Goal: Contribute content: Add original content to the website for others to see

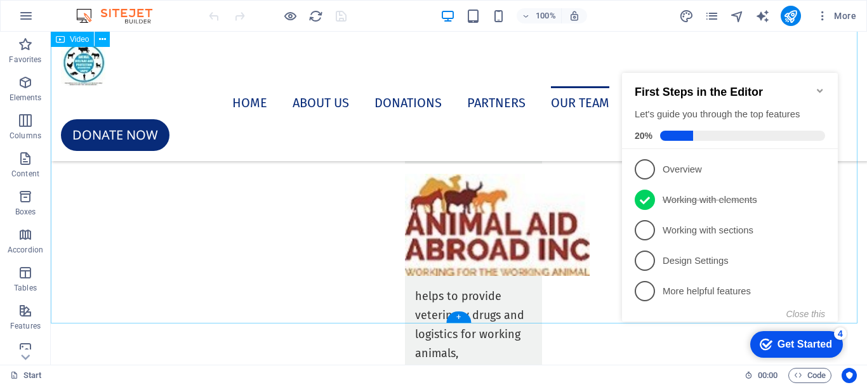
scroll to position [5584, 0]
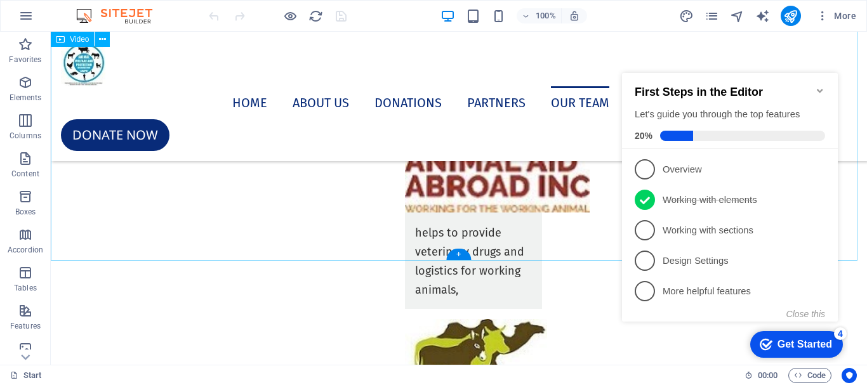
select select "%"
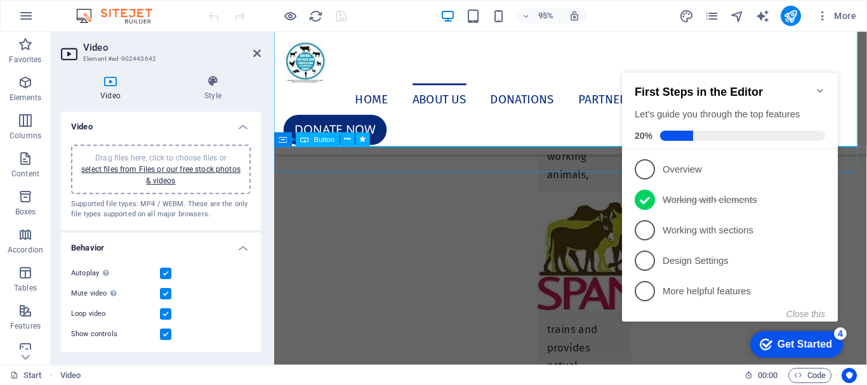
scroll to position [5110, 0]
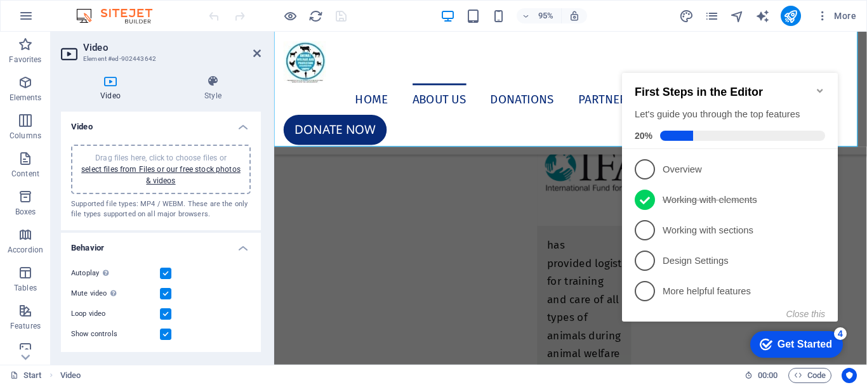
click at [821, 86] on icon "Minimize checklist" at bounding box center [820, 91] width 10 height 10
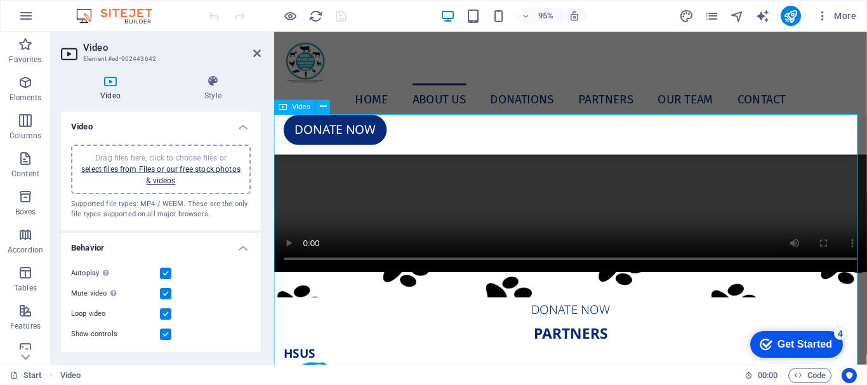
scroll to position [4793, 0]
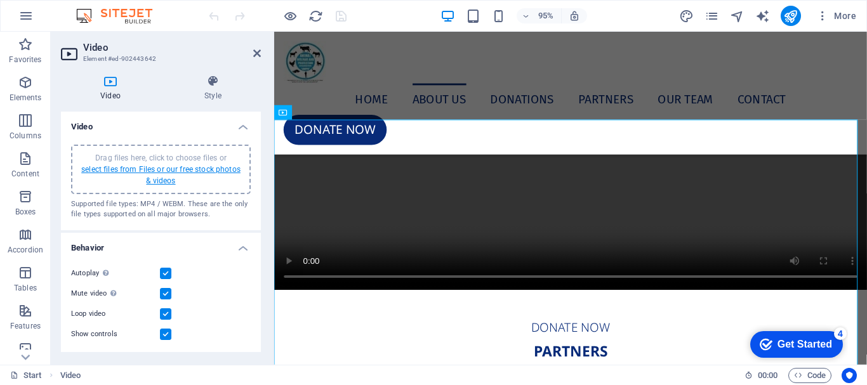
click at [217, 168] on link "select files from Files or our free stock photos & videos" at bounding box center [160, 175] width 159 height 20
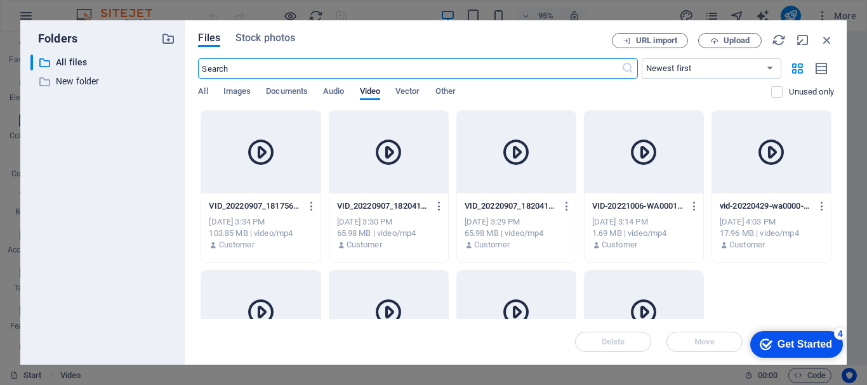
scroll to position [4932, 0]
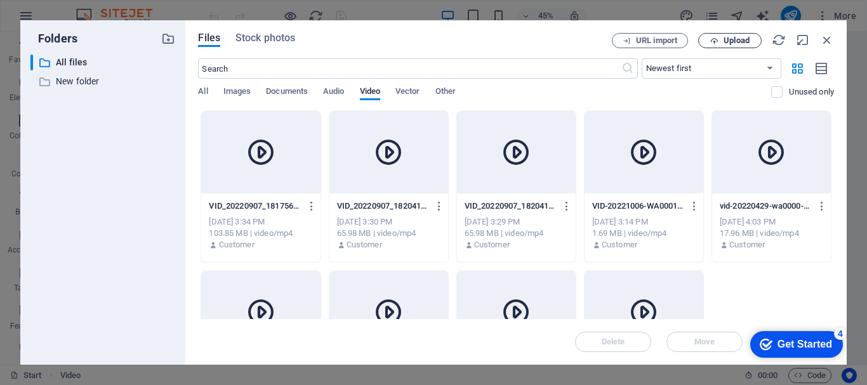
click at [725, 44] on span "Upload" at bounding box center [736, 41] width 26 height 8
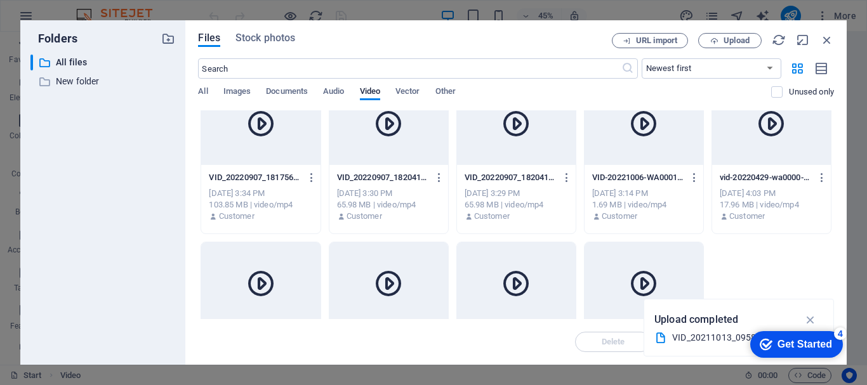
scroll to position [30, 0]
click at [822, 37] on icon "button" at bounding box center [827, 40] width 14 height 14
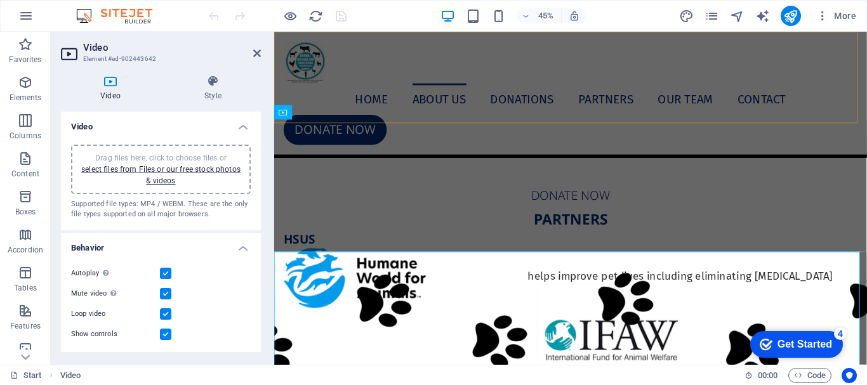
scroll to position [4793, 0]
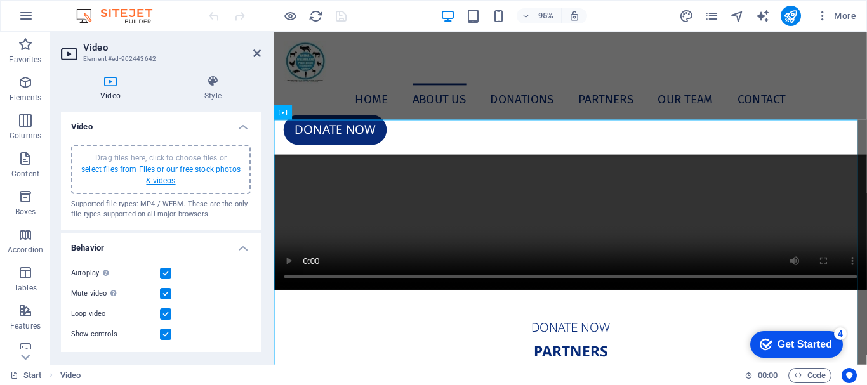
click at [159, 176] on link "select files from Files or our free stock photos & videos" at bounding box center [160, 175] width 159 height 20
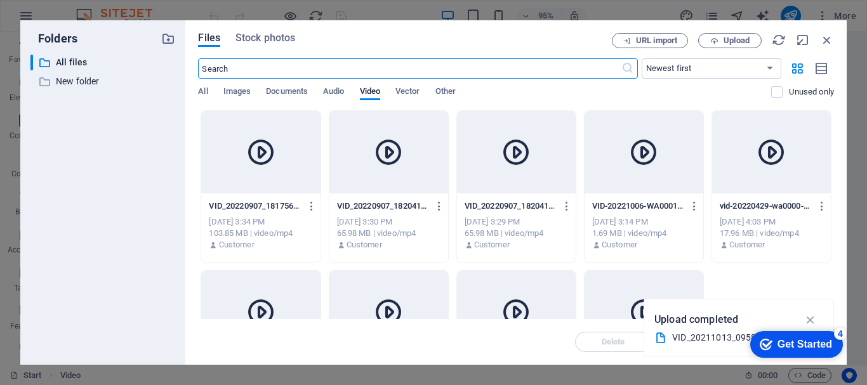
scroll to position [4932, 0]
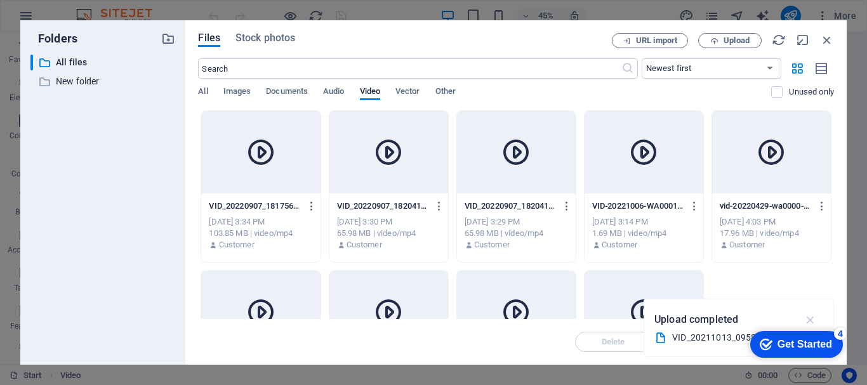
click at [813, 319] on icon "button" at bounding box center [810, 320] width 15 height 14
click at [728, 41] on span "Upload" at bounding box center [736, 41] width 26 height 8
click at [825, 41] on icon "button" at bounding box center [827, 40] width 14 height 14
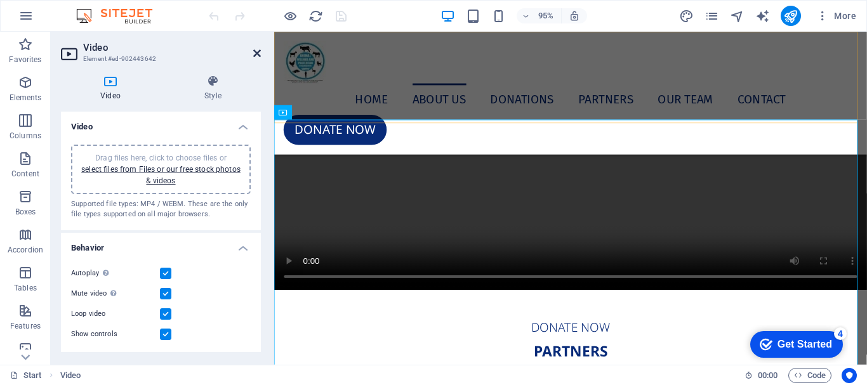
click at [256, 51] on icon at bounding box center [257, 53] width 8 height 10
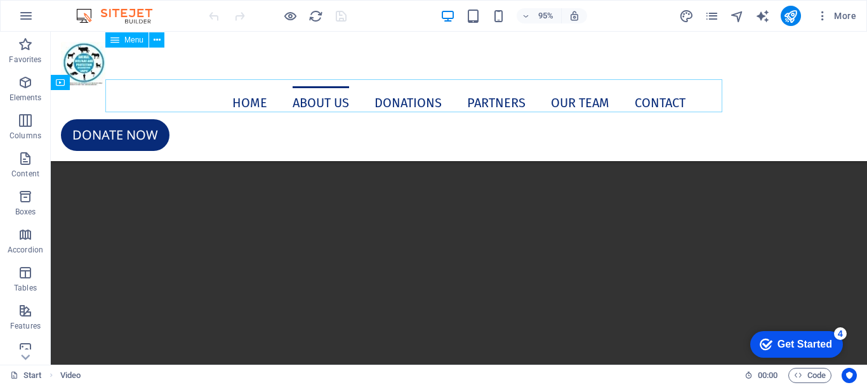
scroll to position [5301, 0]
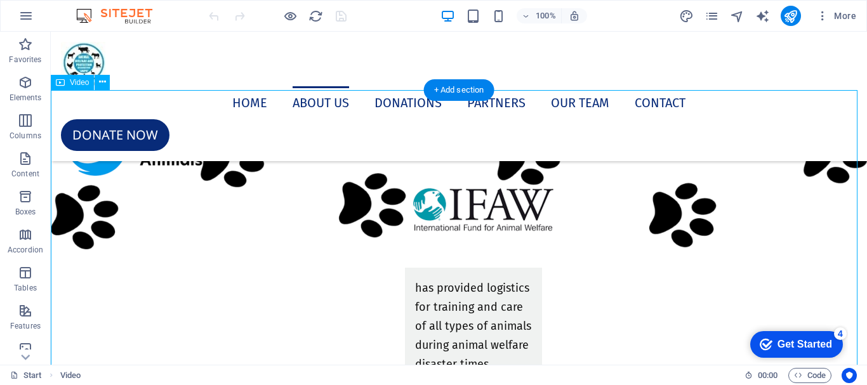
select select "%"
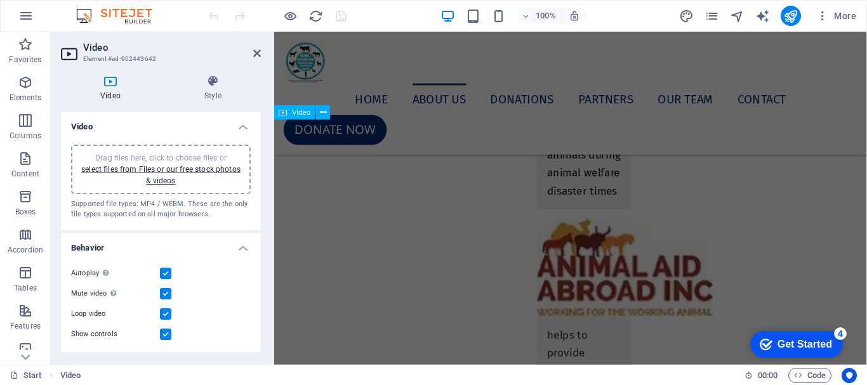
scroll to position [4793, 0]
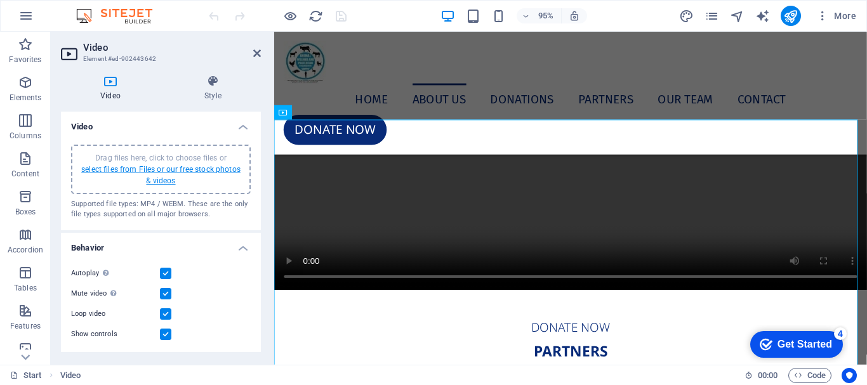
click at [181, 168] on link "select files from Files or our free stock photos & videos" at bounding box center [160, 175] width 159 height 20
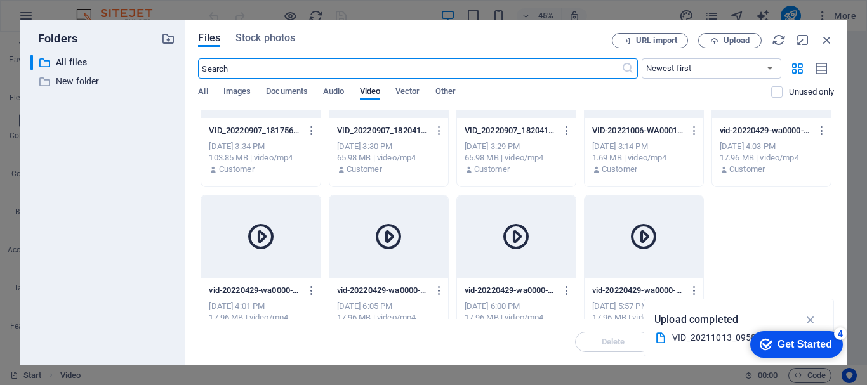
scroll to position [103, 0]
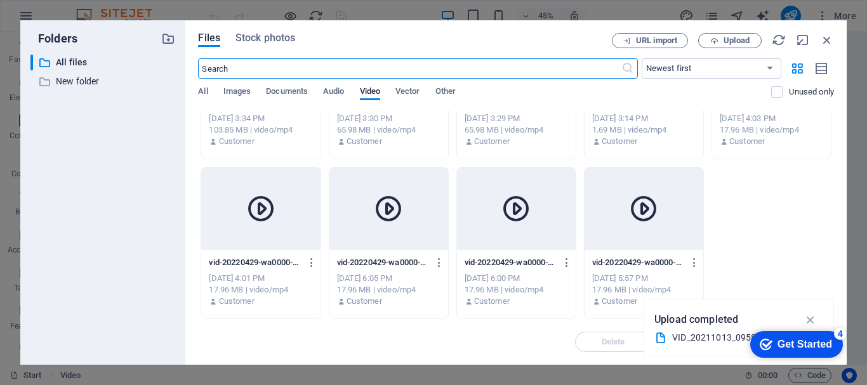
click at [647, 234] on div at bounding box center [643, 209] width 119 height 82
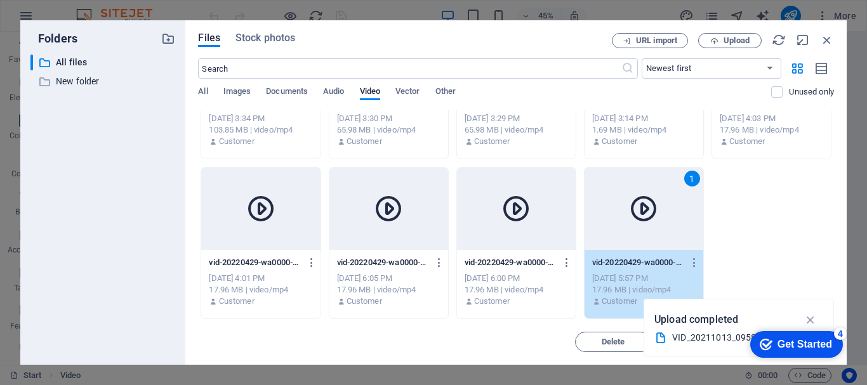
click at [647, 234] on div "1" at bounding box center [643, 209] width 119 height 82
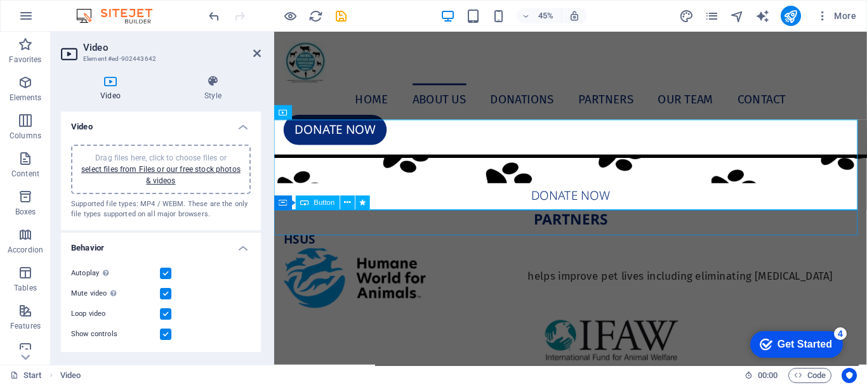
scroll to position [4793, 0]
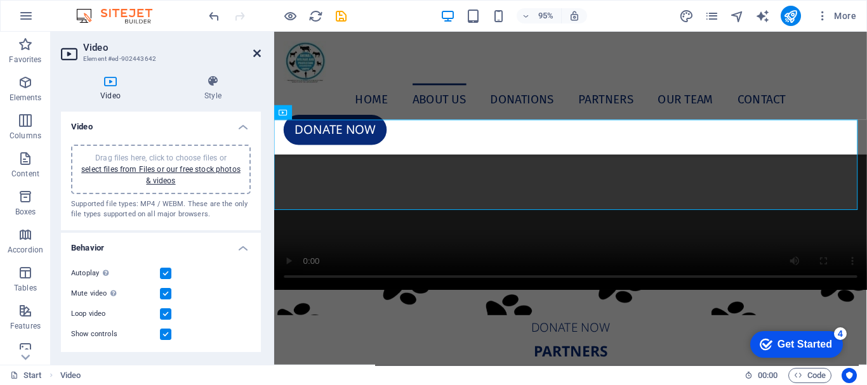
click at [260, 53] on icon at bounding box center [257, 53] width 8 height 10
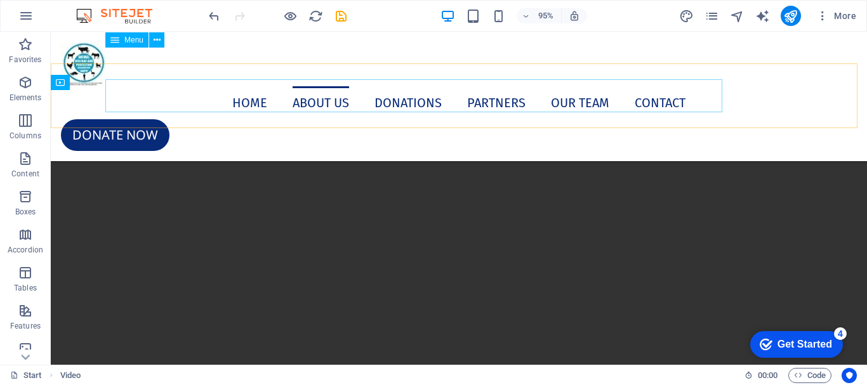
scroll to position [5301, 0]
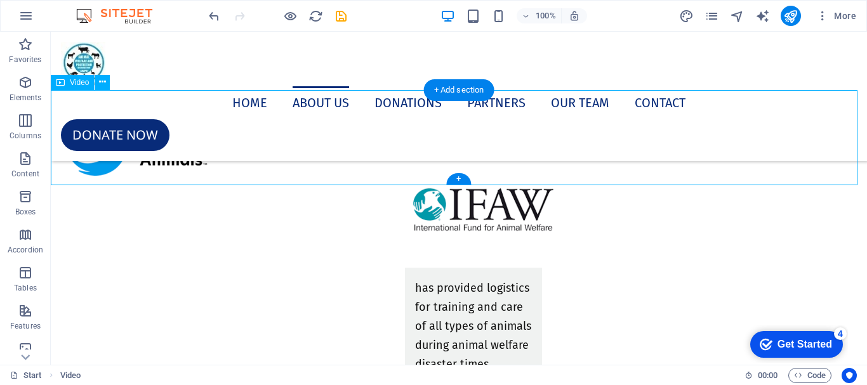
select select "%"
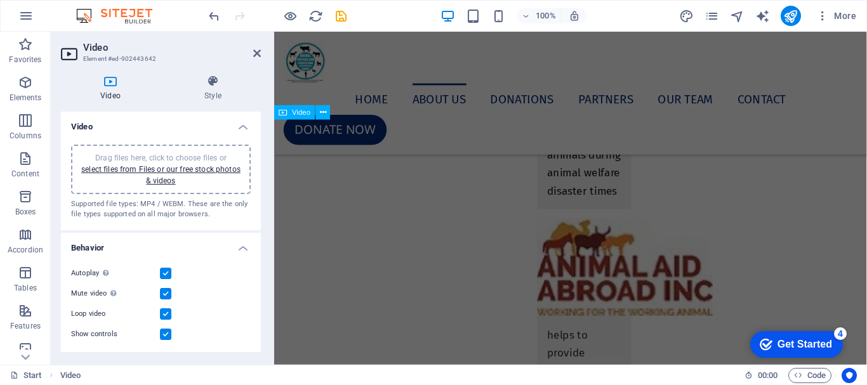
scroll to position [4793, 0]
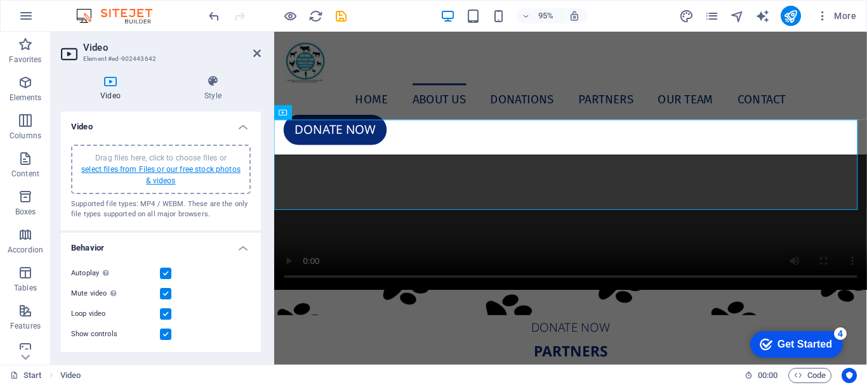
click at [178, 173] on link "select files from Files or our free stock photos & videos" at bounding box center [160, 175] width 159 height 20
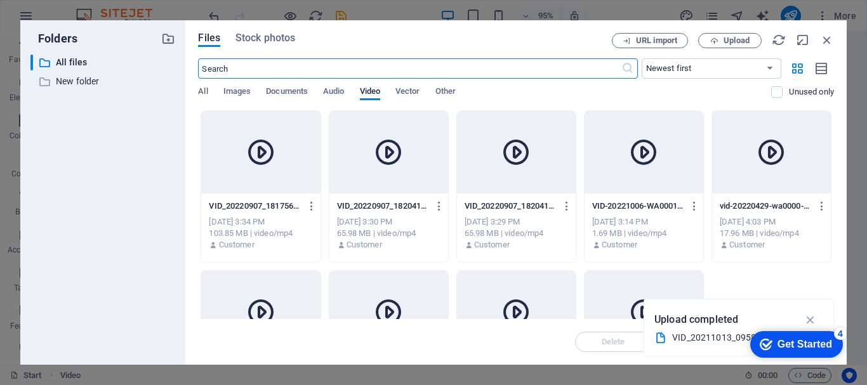
scroll to position [4932, 0]
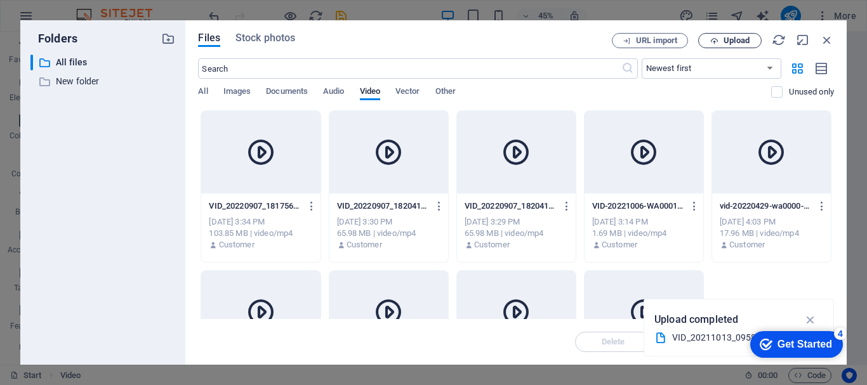
click at [734, 43] on span "Upload" at bounding box center [736, 41] width 26 height 8
click at [811, 322] on icon "button" at bounding box center [811, 322] width 13 height 13
click at [812, 320] on icon "button" at bounding box center [810, 320] width 15 height 14
click at [720, 41] on span "Upload" at bounding box center [730, 41] width 52 height 8
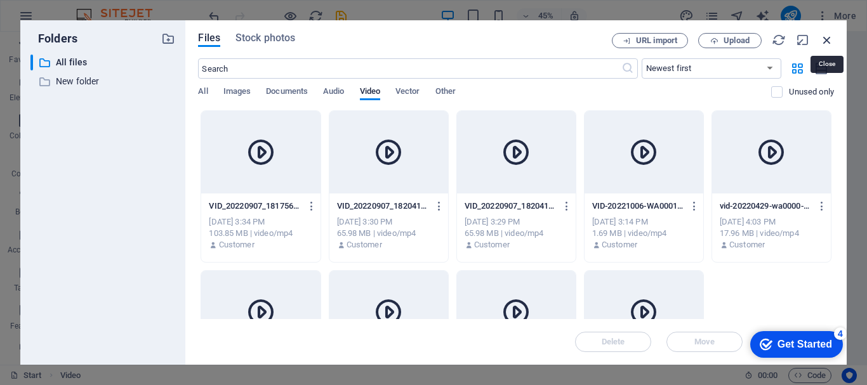
click at [825, 38] on icon "button" at bounding box center [827, 40] width 14 height 14
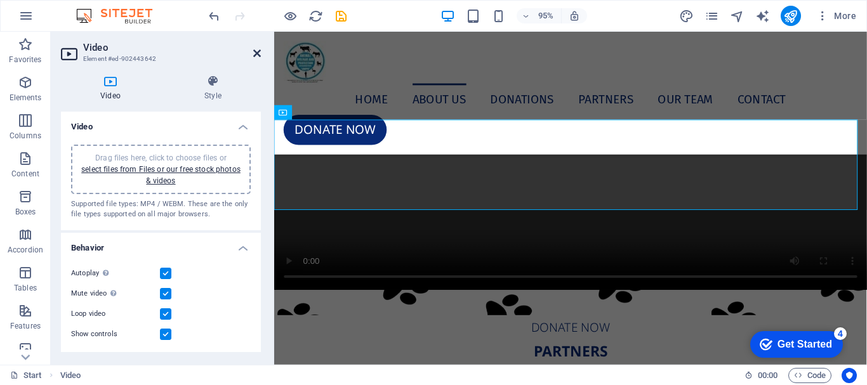
click at [260, 51] on icon at bounding box center [257, 53] width 8 height 10
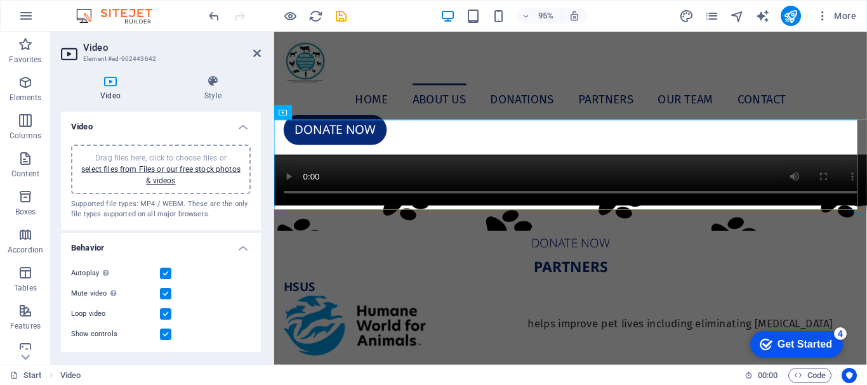
scroll to position [5301, 0]
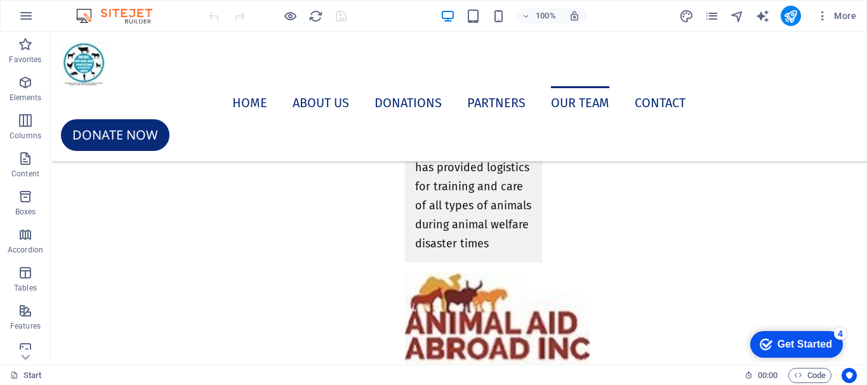
scroll to position [5403, 0]
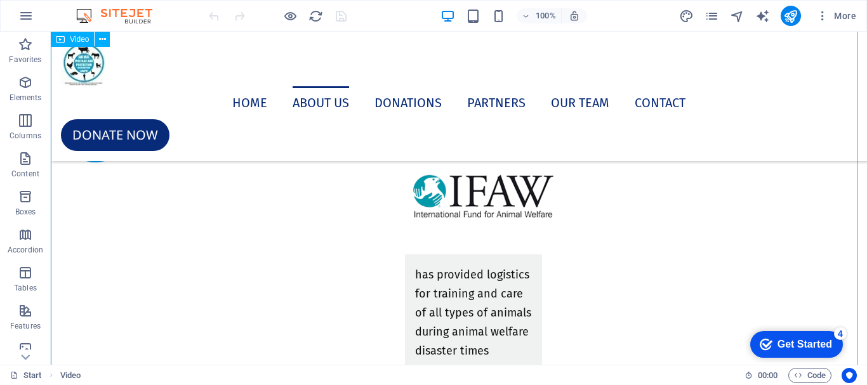
select select "%"
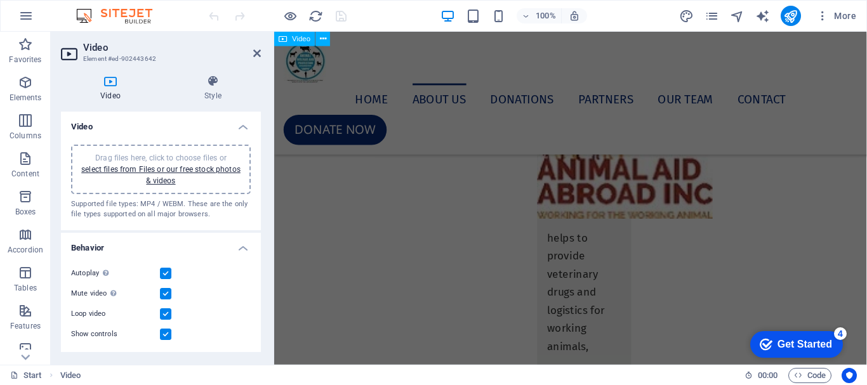
scroll to position [4929, 0]
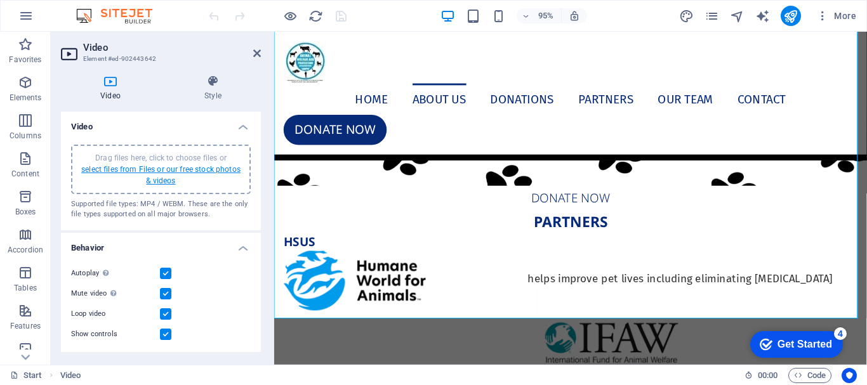
click at [169, 169] on link "select files from Files or our free stock photos & videos" at bounding box center [160, 175] width 159 height 20
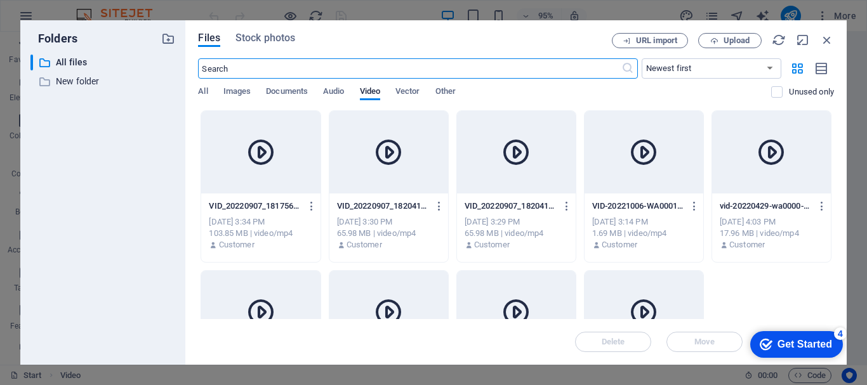
scroll to position [5068, 0]
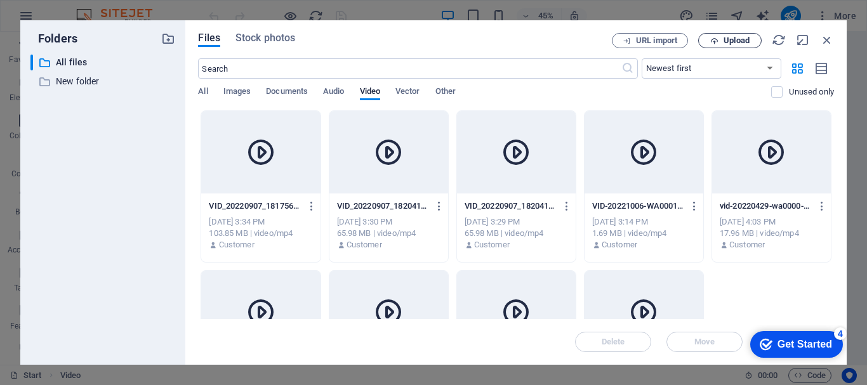
click at [738, 39] on span "Upload" at bounding box center [736, 41] width 26 height 8
drag, startPoint x: 834, startPoint y: 168, endPoint x: 831, endPoint y: 186, distance: 18.0
click at [831, 186] on div "Files Stock photos URL import Upload ​ Newest first Oldest first Name (A-Z) Nam…" at bounding box center [515, 192] width 661 height 345
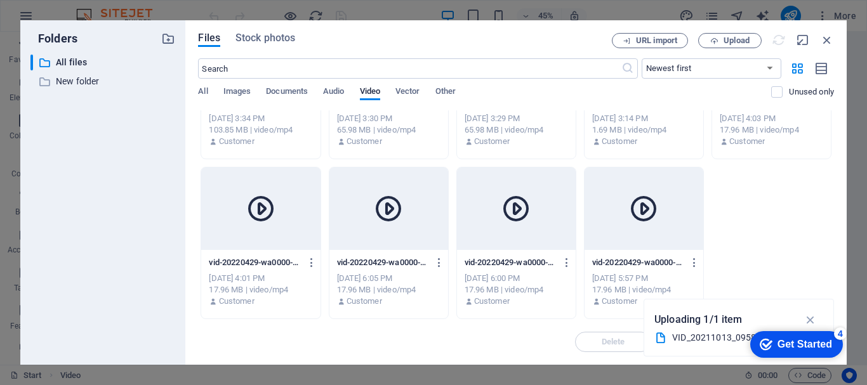
scroll to position [0, 0]
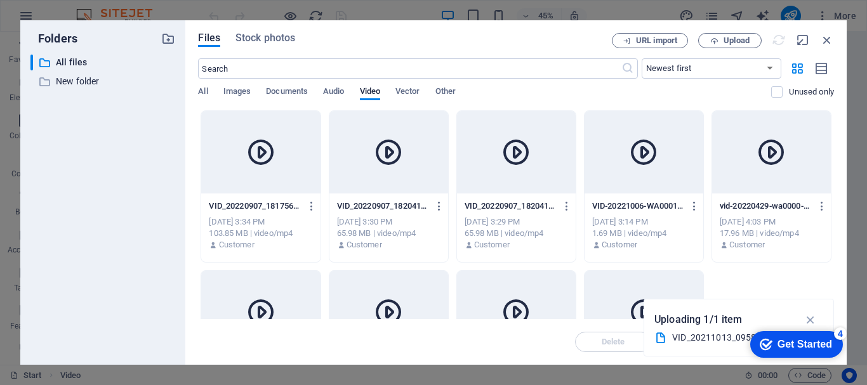
drag, startPoint x: 381, startPoint y: 44, endPoint x: 803, endPoint y: 91, distance: 424.6
click at [416, 157] on div "Files Stock photos URL import Upload ​ Newest first Oldest first Name (A-Z) Nam…" at bounding box center [516, 192] width 636 height 319
